Goal: Find specific page/section

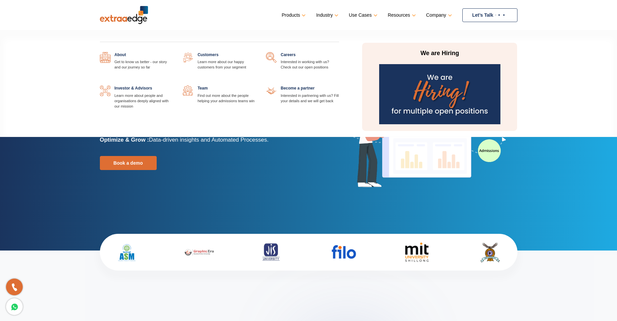
click at [339, 52] on link at bounding box center [339, 52] width 0 height 0
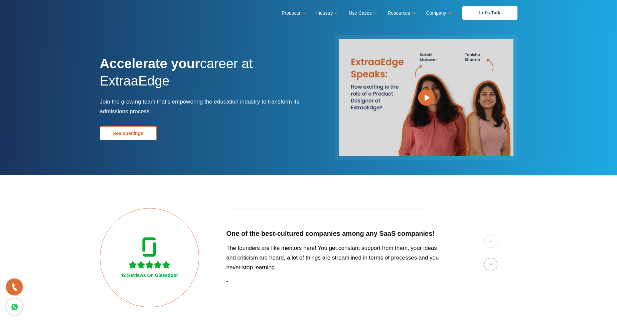
click at [151, 138] on link "See openings" at bounding box center [128, 133] width 57 height 14
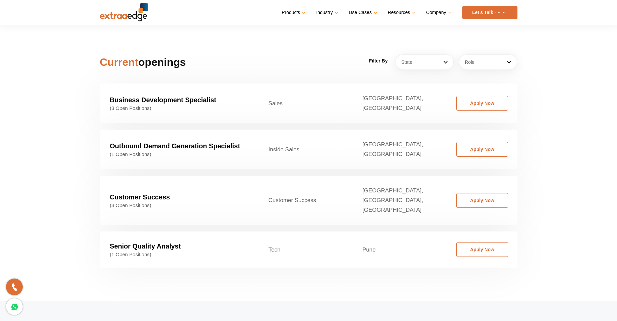
scroll to position [1017, 0]
click at [499, 53] on link "Role" at bounding box center [488, 60] width 58 height 15
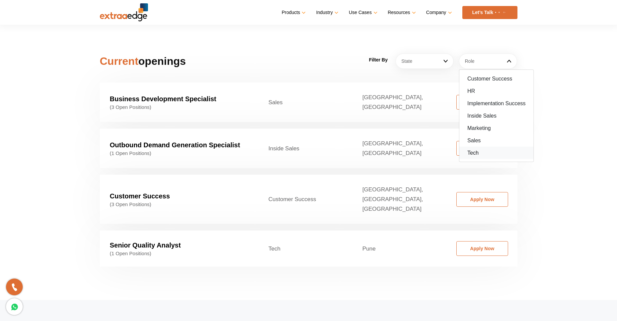
click at [477, 147] on link "Tech" at bounding box center [497, 153] width 74 height 12
